Goal: Information Seeking & Learning: Learn about a topic

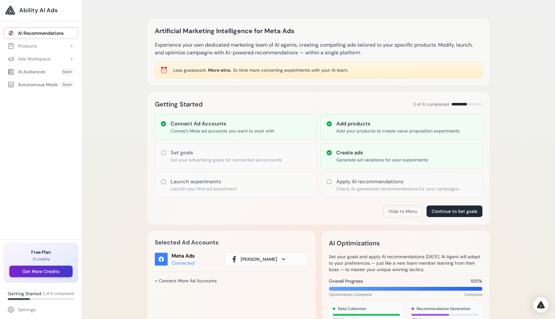
click at [48, 272] on button "Get More Credits" at bounding box center [40, 271] width 63 height 12
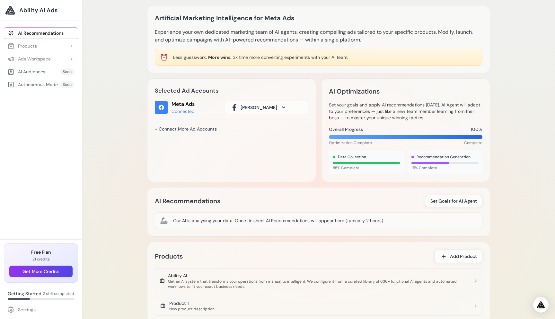
scroll to position [9, 0]
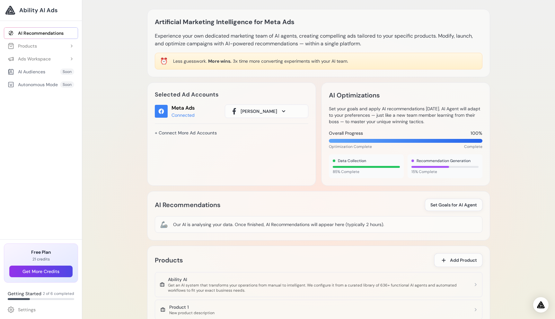
click at [249, 114] on span "Andrew Bobko" at bounding box center [259, 111] width 37 height 6
click at [38, 307] on link "Settings" at bounding box center [41, 310] width 74 height 12
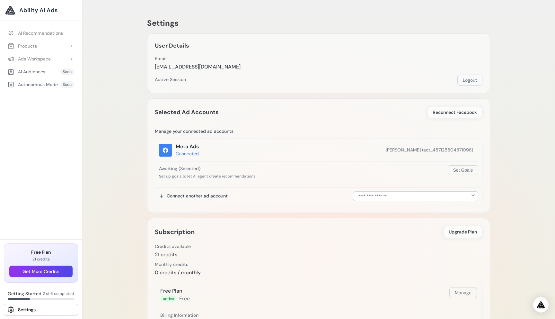
click at [469, 79] on button "Logout" at bounding box center [470, 80] width 25 height 11
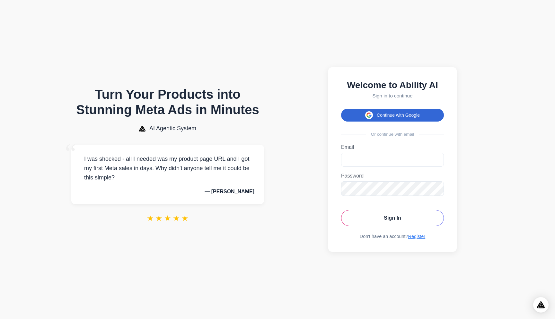
click at [373, 112] on button "Continue with Google" at bounding box center [392, 115] width 103 height 13
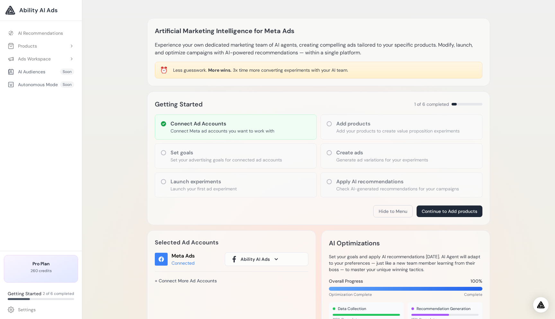
click at [488, 126] on div "Getting Started 1 of 6 completed Connect Ad Accounts Connect Meta ad accounts y…" at bounding box center [318, 158] width 343 height 134
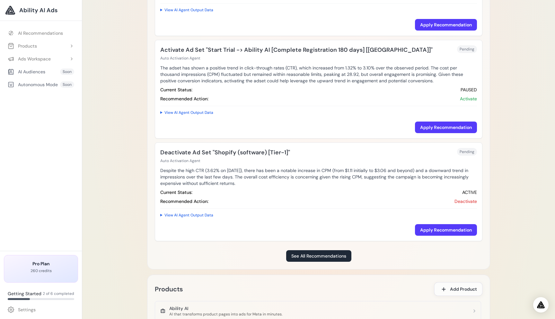
scroll to position [502, 0]
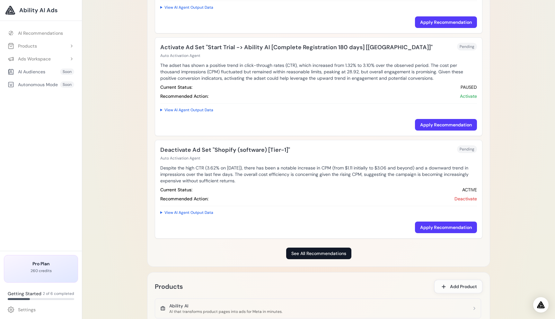
click at [300, 252] on link "See All Recommendations" at bounding box center [318, 253] width 65 height 12
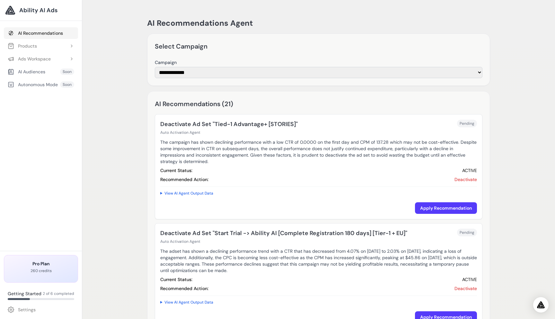
click at [50, 34] on link "AI Recommendations" at bounding box center [41, 33] width 74 height 12
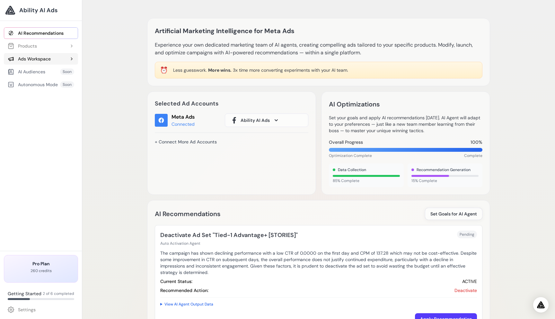
click at [39, 59] on div "Ads Workspace" at bounding box center [29, 59] width 43 height 6
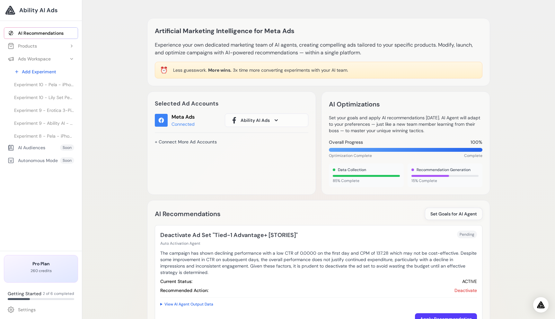
click at [54, 61] on button "Ads Workspace" at bounding box center [41, 59] width 74 height 12
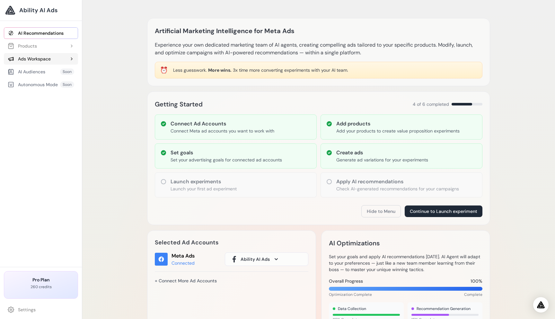
click at [44, 62] on button "Ads Workspace" at bounding box center [41, 59] width 74 height 12
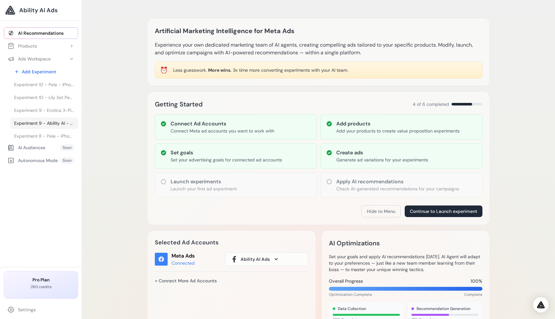
click at [43, 124] on span "Experiment 9 - Ability AI - Ability AI" at bounding box center [44, 123] width 60 height 6
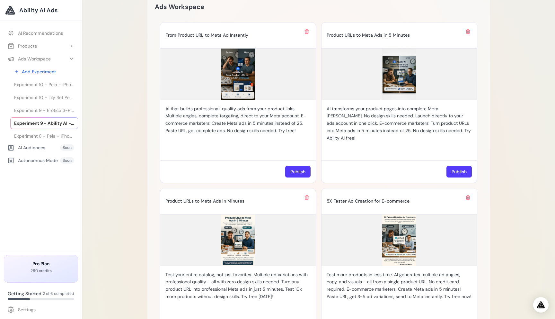
scroll to position [289, 0]
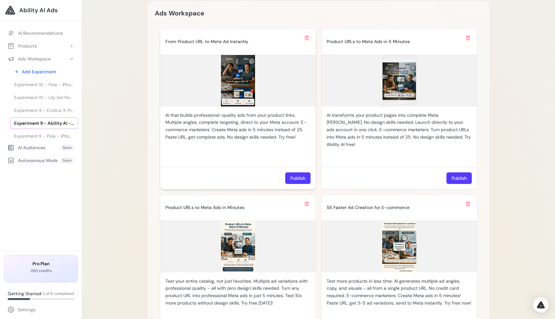
click at [239, 81] on img at bounding box center [238, 80] width 156 height 51
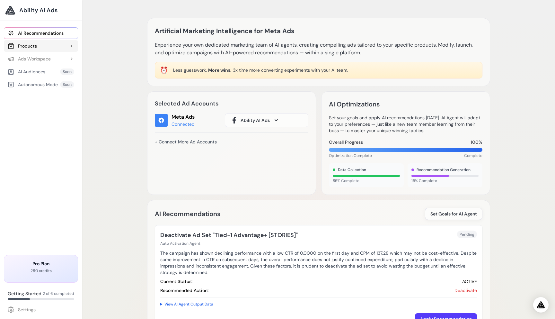
click at [56, 46] on button "Products" at bounding box center [41, 46] width 74 height 12
click at [40, 58] on div "Ads Workspace" at bounding box center [29, 59] width 43 height 6
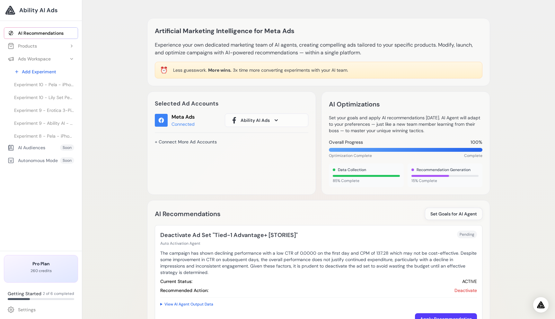
click at [49, 129] on div "Experiment 10 - Pela - iPhone, Google Pixel & Samsung Galaxy Phone Cases | Vaca…" at bounding box center [44, 110] width 68 height 62
click at [50, 124] on span "Experiment 9 - Ability AI - Ability AI" at bounding box center [44, 123] width 60 height 6
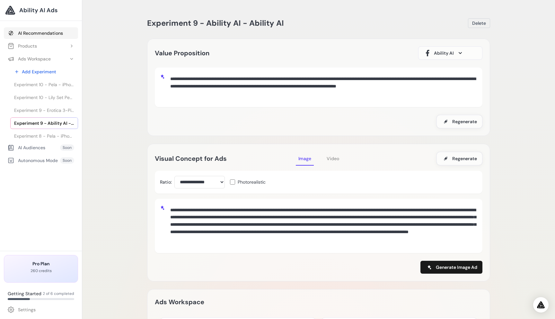
click at [46, 34] on link "AI Recommendations" at bounding box center [41, 33] width 74 height 12
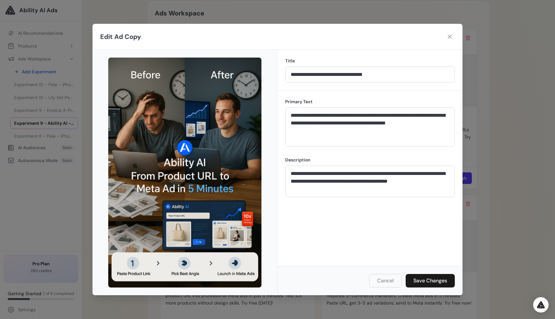
click at [54, 165] on div "**********" at bounding box center [277, 159] width 555 height 319
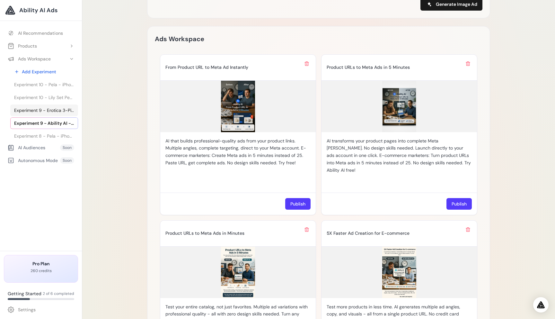
scroll to position [264, 0]
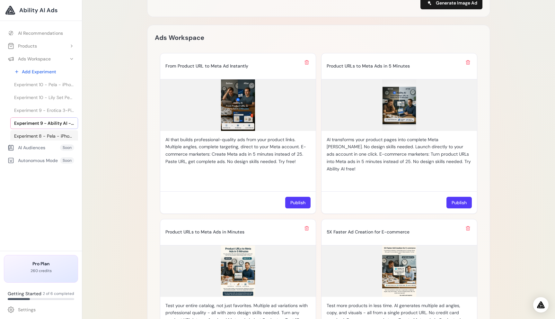
click at [38, 137] on span "Experiment 8 - Pela - iPhone, Google Pixel & Samsung Galaxy Phone Cases | Vacat…" at bounding box center [44, 136] width 60 height 6
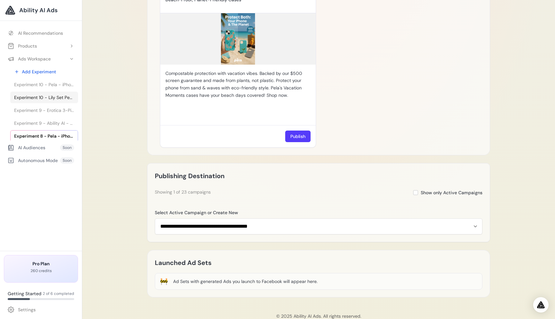
scroll to position [579, 0]
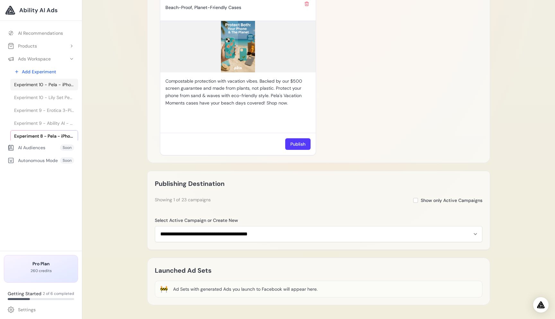
click at [38, 86] on span "Experiment 10 - Pela - iPhone, Google Pixel & Samsung Galaxy Phone Cases | Vaca…" at bounding box center [44, 84] width 60 height 6
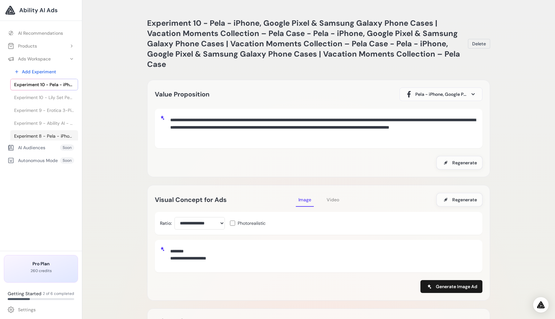
click at [44, 133] on span "Experiment 8 - Pela - iPhone, Google Pixel & Samsung Galaxy Phone Cases | Vacat…" at bounding box center [44, 136] width 60 height 6
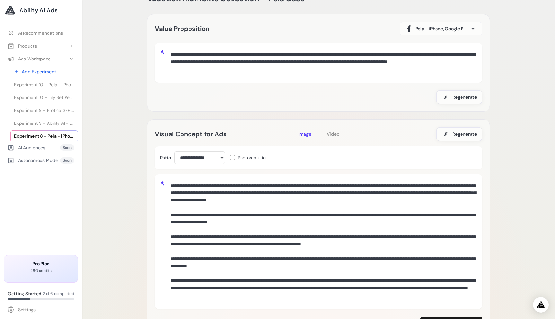
scroll to position [36, 0]
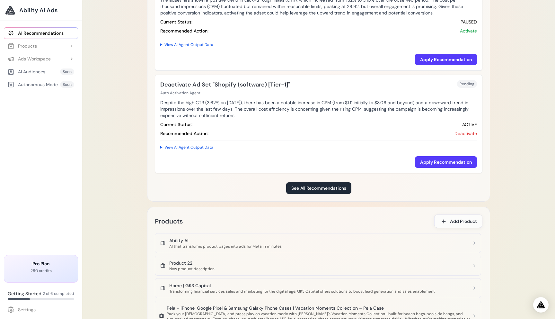
scroll to position [568, 0]
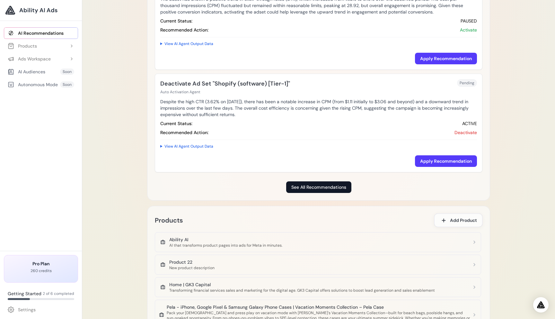
click at [318, 184] on link "See All Recommendations" at bounding box center [318, 187] width 65 height 12
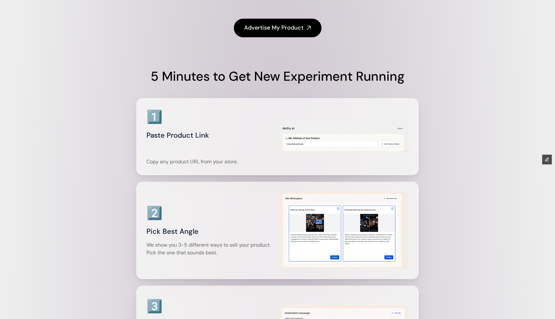
scroll to position [783, 0]
